Goal: Transaction & Acquisition: Purchase product/service

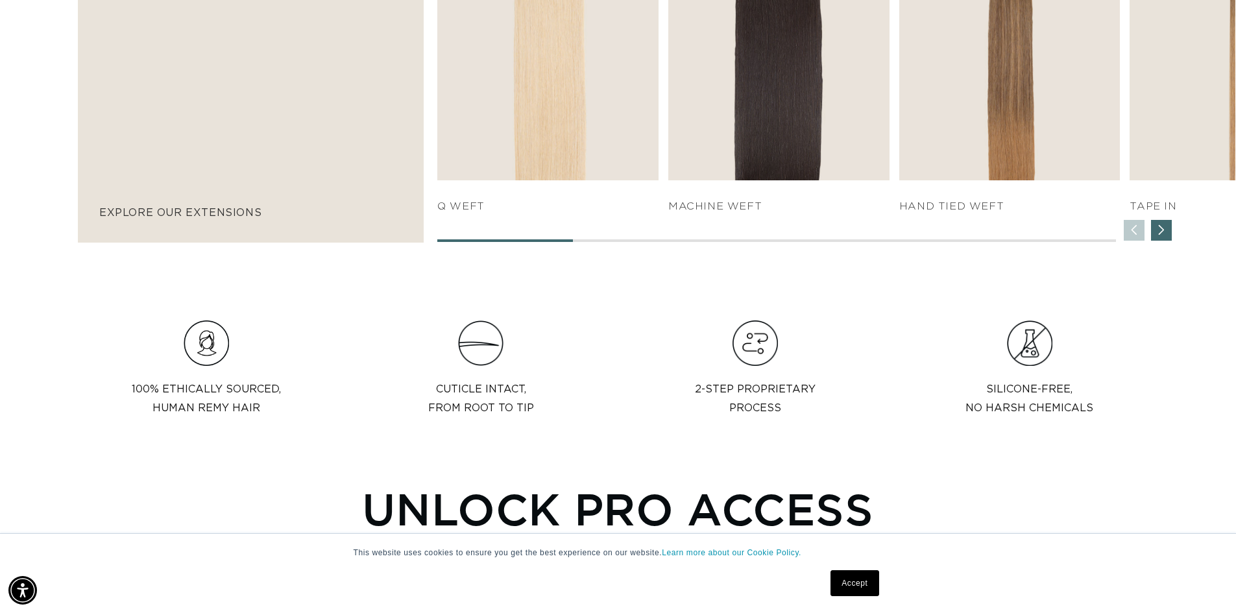
scroll to position [0, 2287]
click at [1162, 231] on div "Next slide" at bounding box center [1161, 230] width 21 height 21
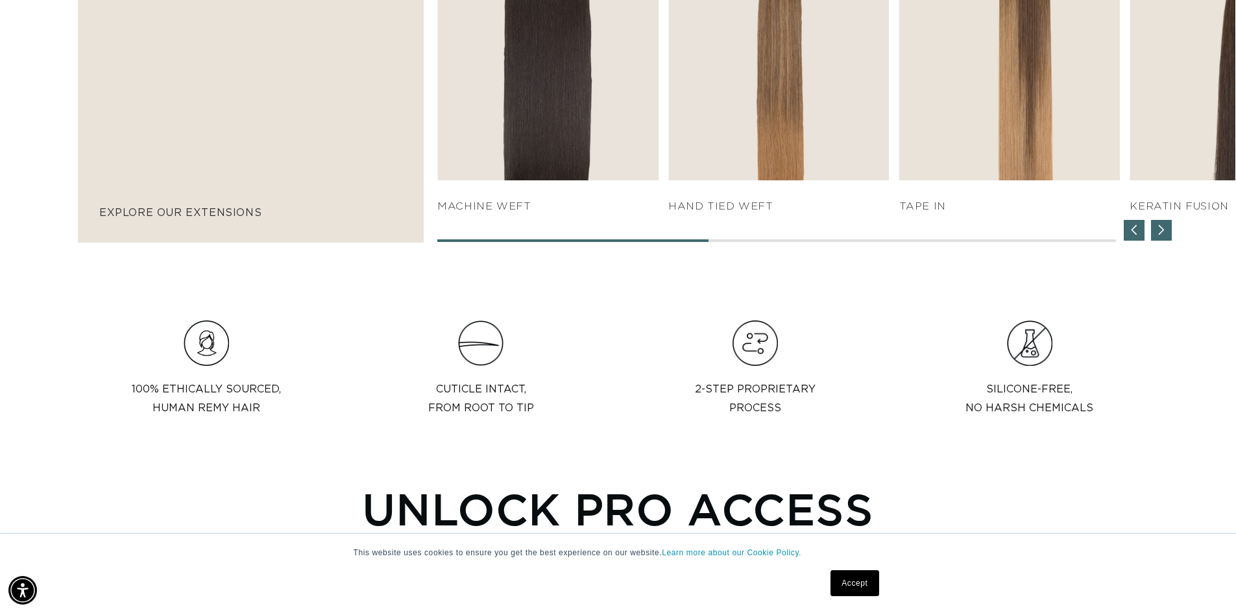
click at [1162, 231] on div "Next slide" at bounding box center [1161, 230] width 21 height 21
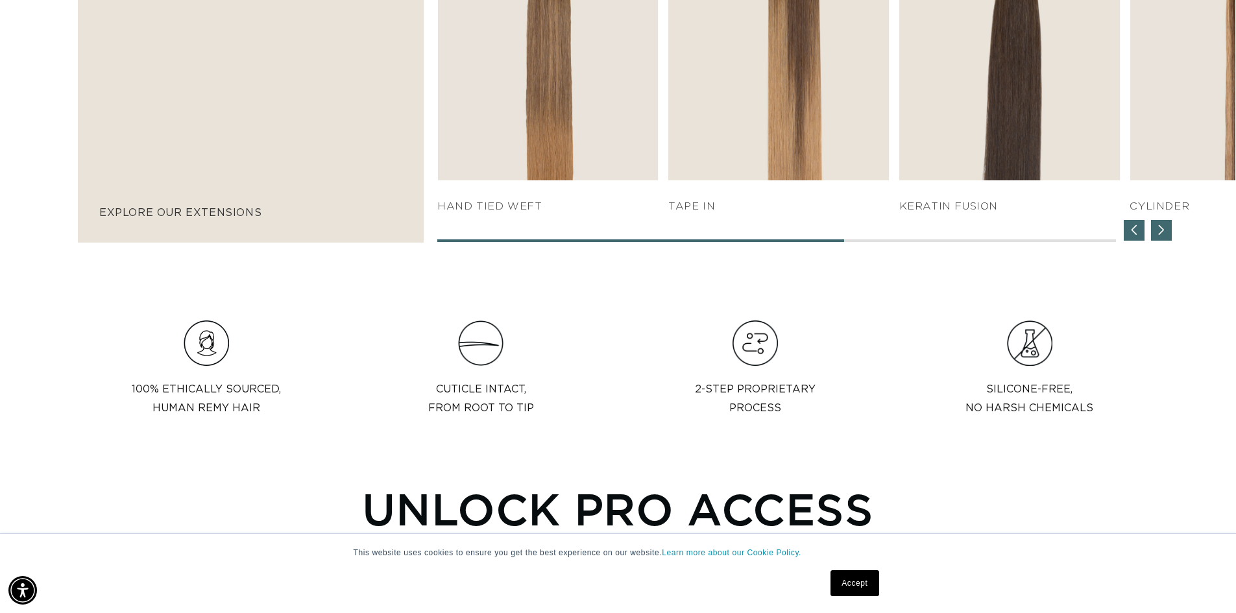
scroll to position [0, 0]
click at [1162, 231] on div "Next slide" at bounding box center [1161, 230] width 21 height 21
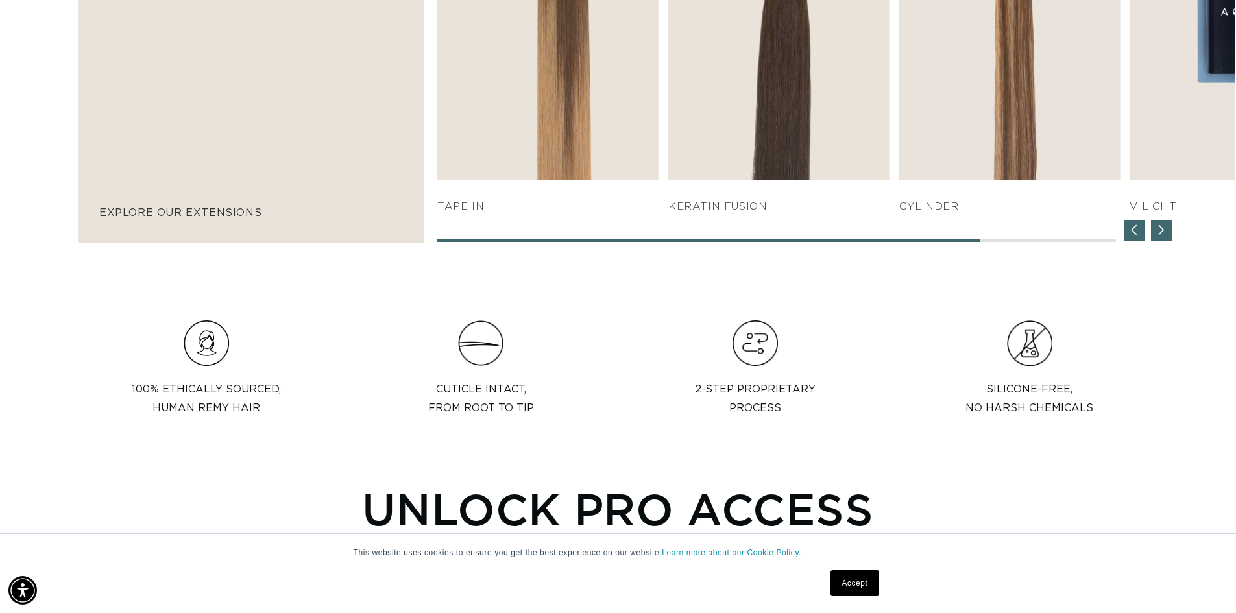
click at [1163, 232] on div "Next slide" at bounding box center [1161, 230] width 21 height 21
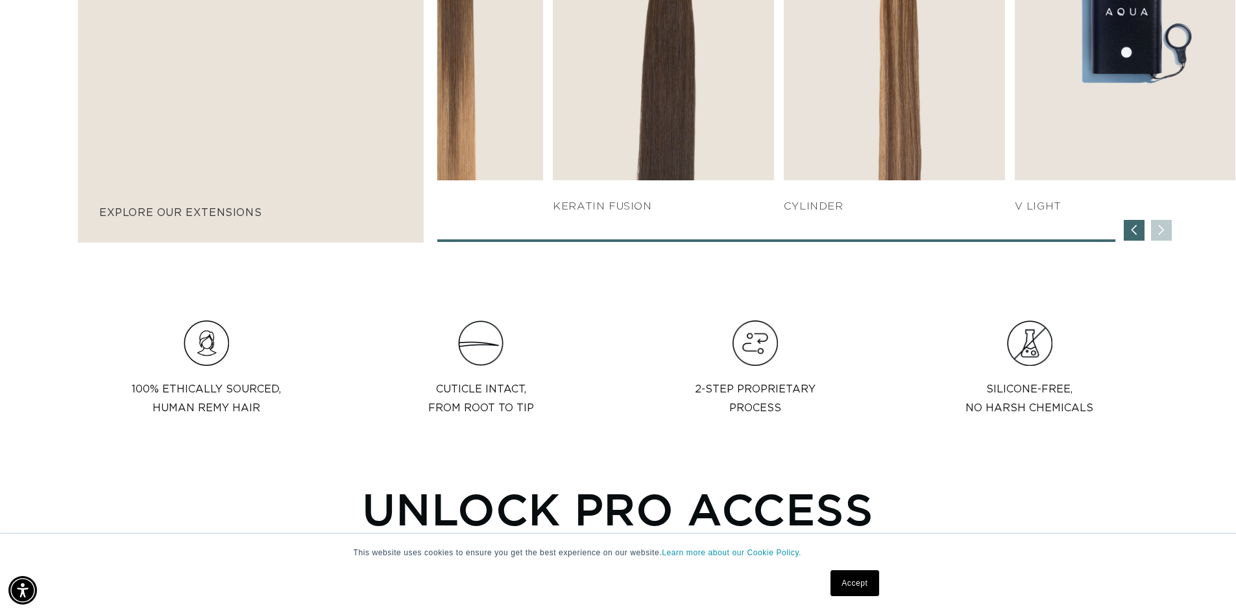
scroll to position [0, 2287]
click at [1168, 230] on div "SHOP NOW q weft SHOP NOW Machine Weft SHOP NOW" at bounding box center [836, 43] width 798 height 398
click at [1134, 228] on div "Previous slide" at bounding box center [1134, 230] width 21 height 21
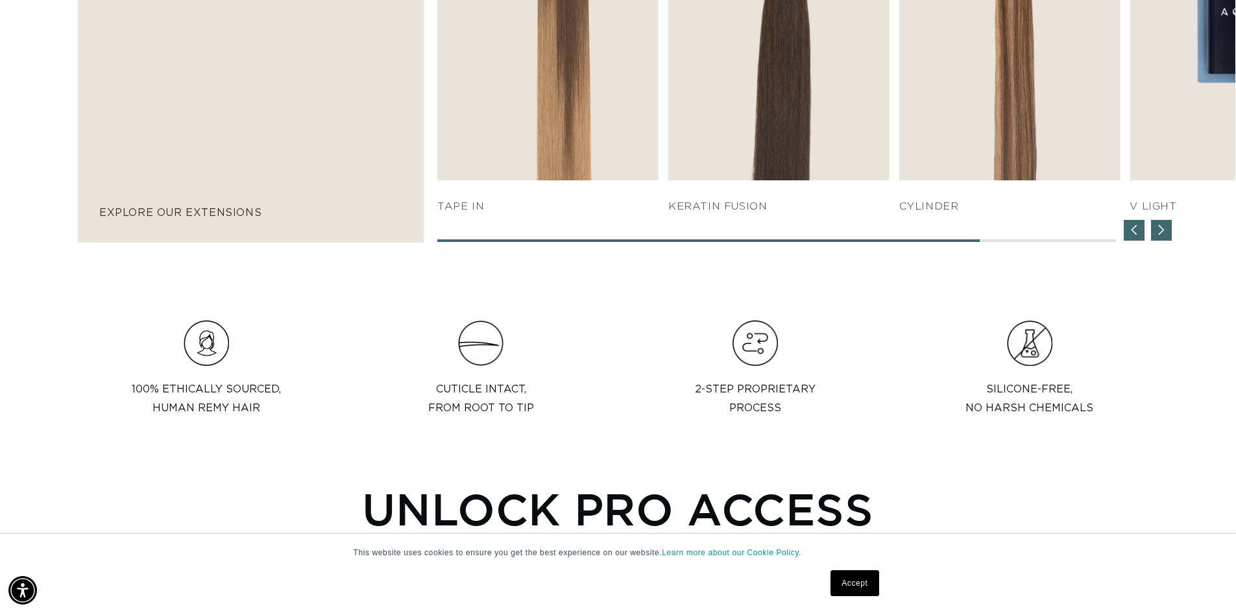
click at [1130, 230] on div "Previous slide" at bounding box center [1134, 230] width 21 height 21
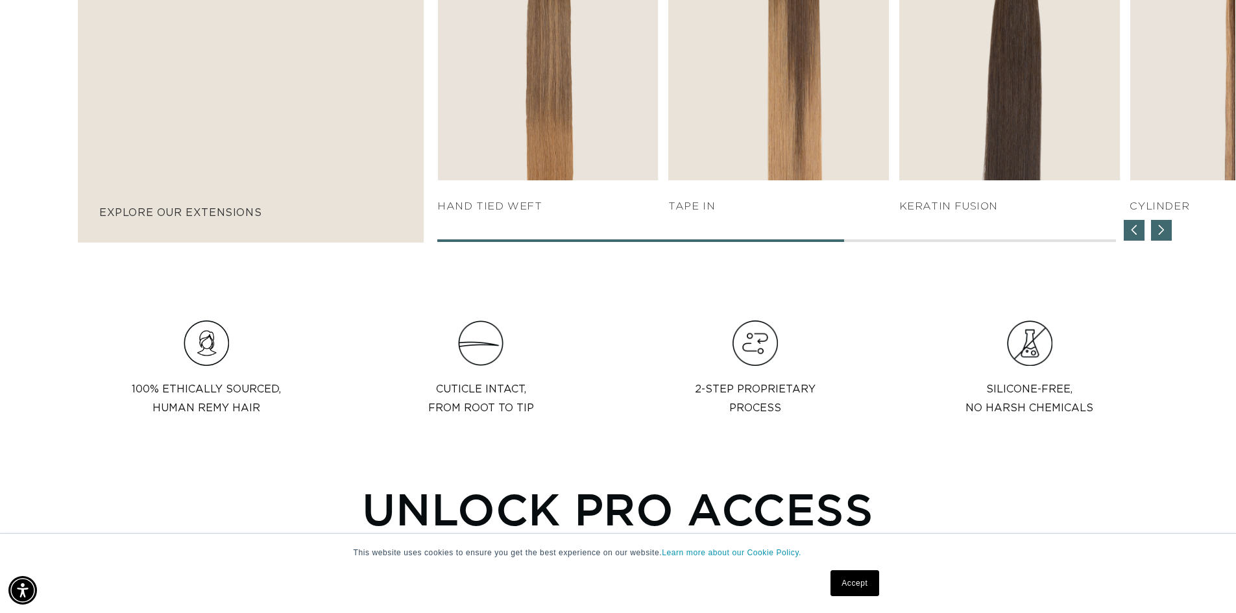
click at [1130, 230] on div "Previous slide" at bounding box center [1134, 230] width 21 height 21
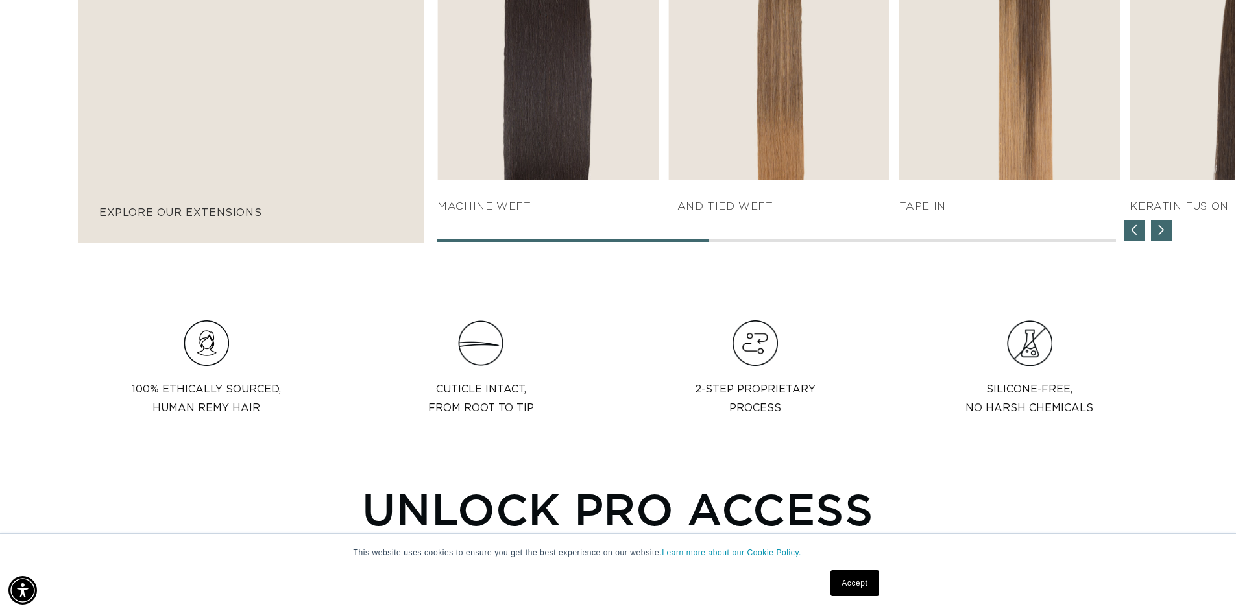
click at [1129, 230] on div "Previous slide" at bounding box center [1134, 230] width 21 height 21
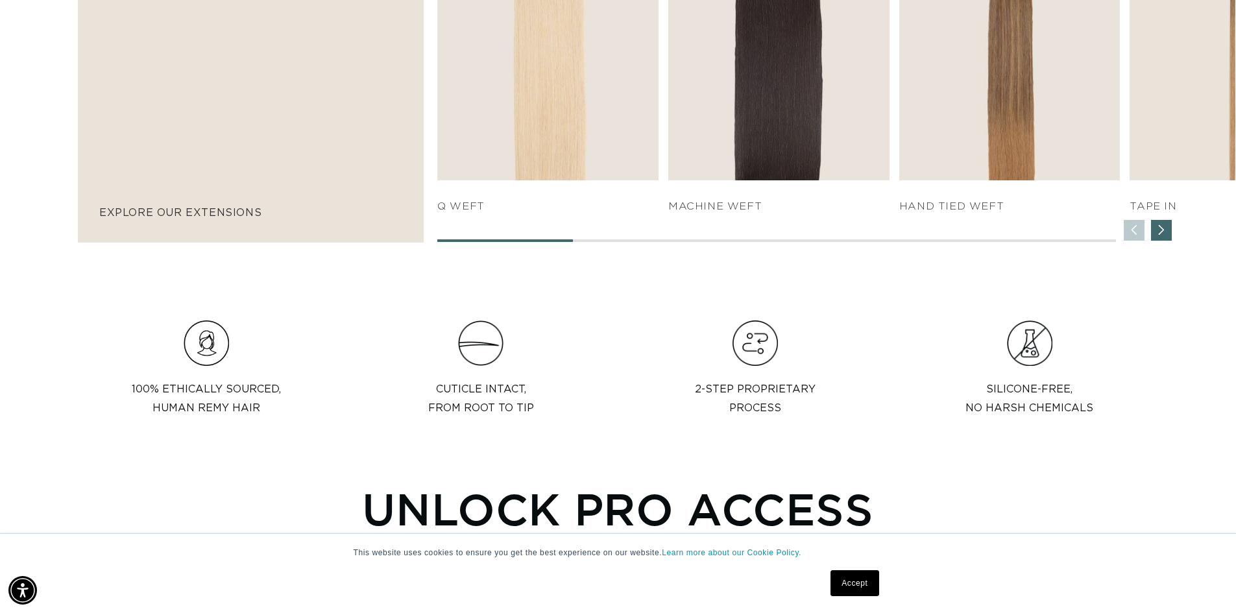
scroll to position [0, 1144]
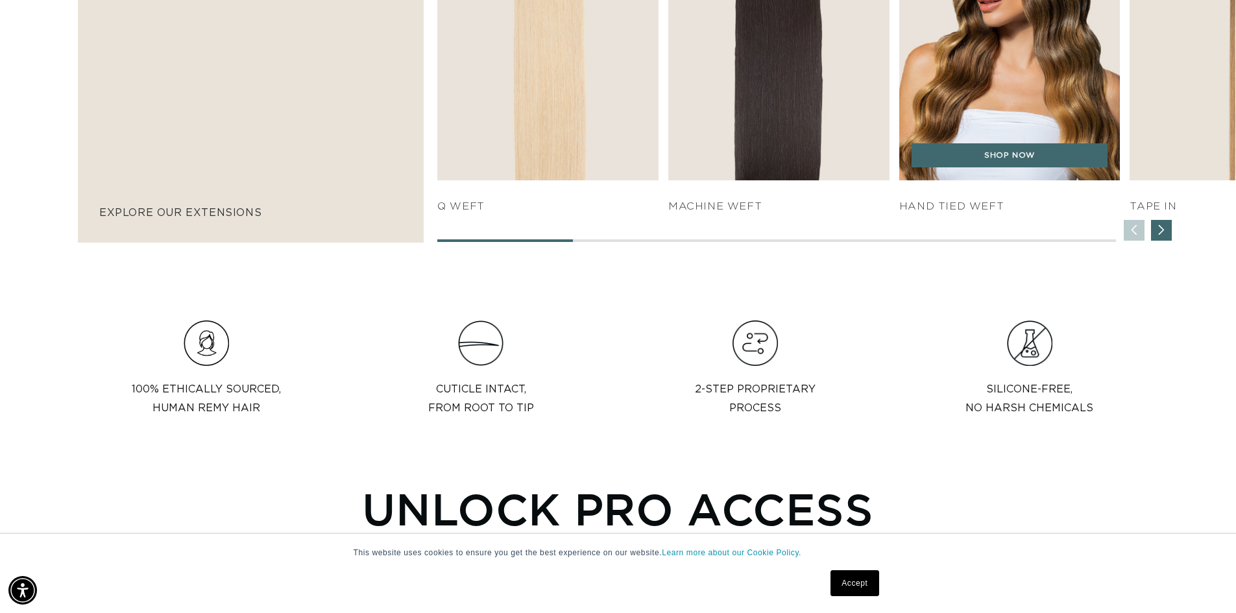
click at [970, 204] on h4 "HAND TIED WEFT" at bounding box center [1009, 207] width 221 height 14
click at [955, 200] on h4 "HAND TIED WEFT" at bounding box center [1009, 207] width 221 height 14
click at [953, 211] on h4 "HAND TIED WEFT" at bounding box center [1009, 207] width 221 height 14
